Goal: Task Accomplishment & Management: Use online tool/utility

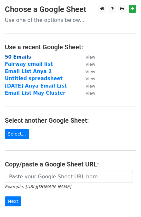
click at [19, 56] on strong "50 Emails" at bounding box center [18, 57] width 26 height 6
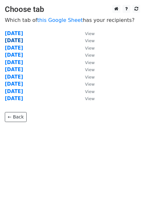
click at [23, 38] on strong "1st October, 2025" at bounding box center [14, 41] width 18 height 6
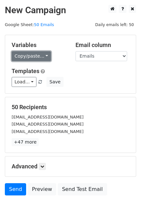
click at [30, 56] on link "Copy/paste..." at bounding box center [31, 56] width 39 height 10
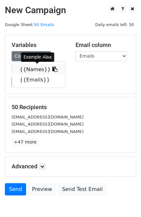
click at [52, 68] on icon at bounding box center [54, 69] width 5 height 5
